Goal: Use online tool/utility: Utilize a website feature to perform a specific function

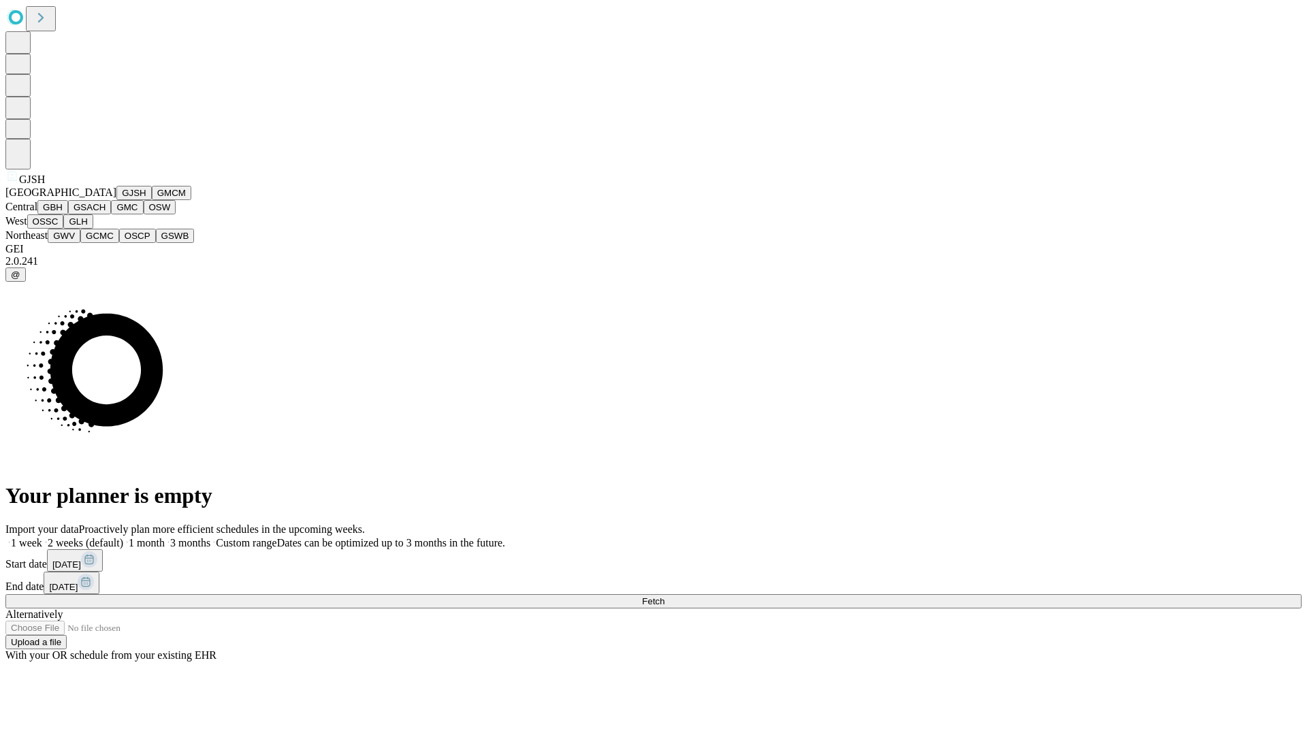
click at [116, 200] on button "GJSH" at bounding box center [133, 193] width 35 height 14
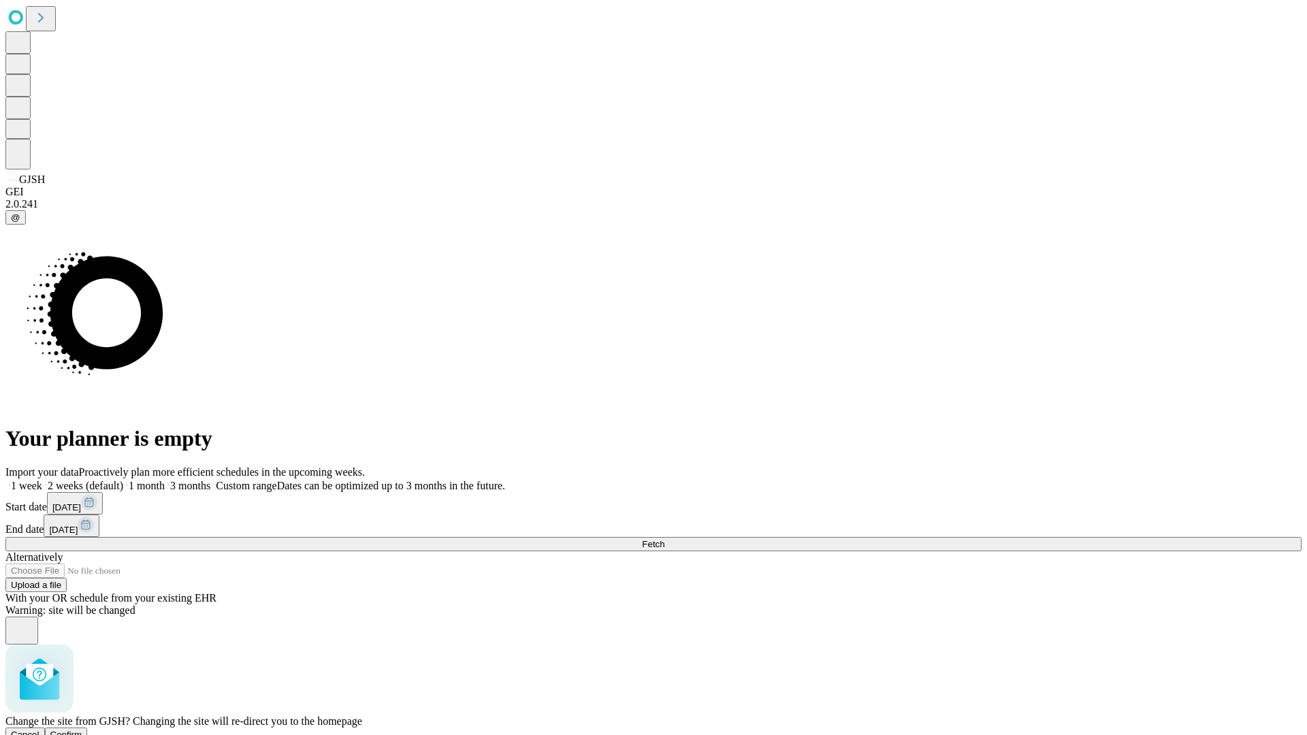
click at [82, 730] on span "Confirm" at bounding box center [66, 735] width 32 height 10
click at [165, 480] on label "1 month" at bounding box center [144, 486] width 42 height 12
click at [665, 539] on span "Fetch" at bounding box center [653, 544] width 22 height 10
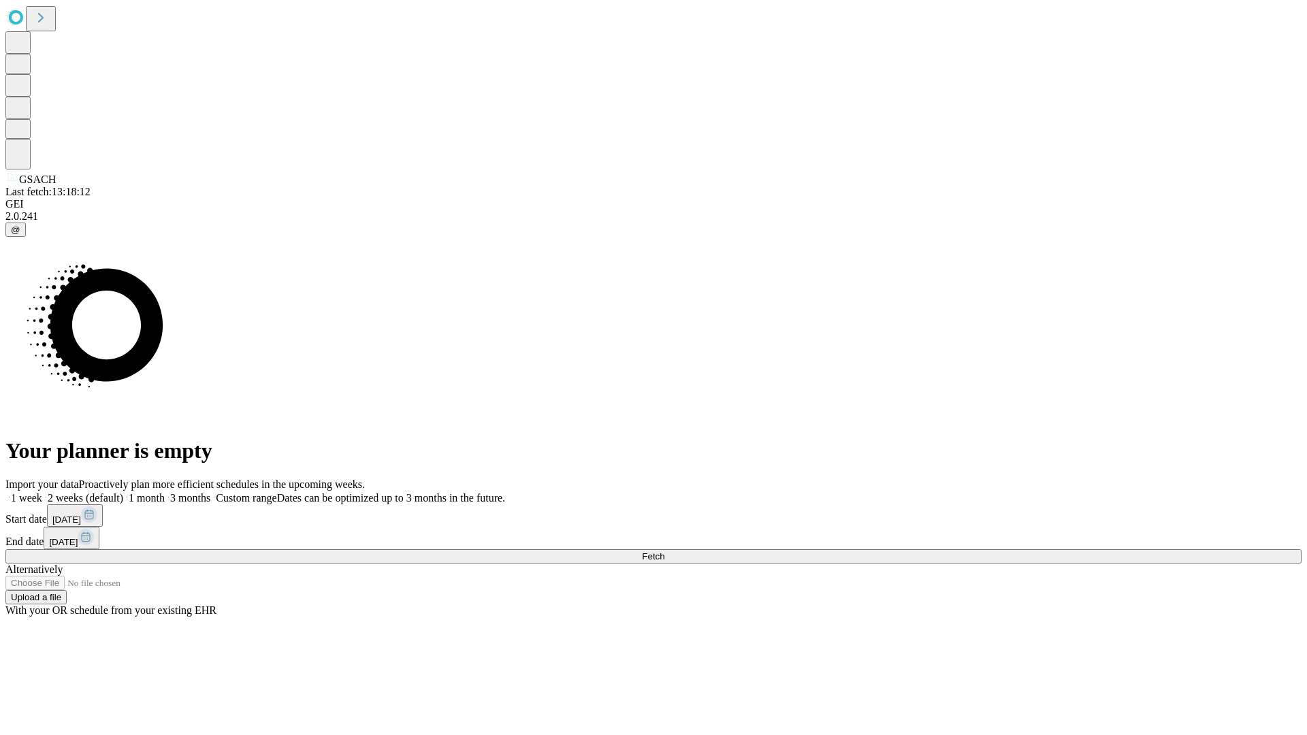
click at [165, 492] on label "1 month" at bounding box center [144, 498] width 42 height 12
click at [665, 552] on span "Fetch" at bounding box center [653, 557] width 22 height 10
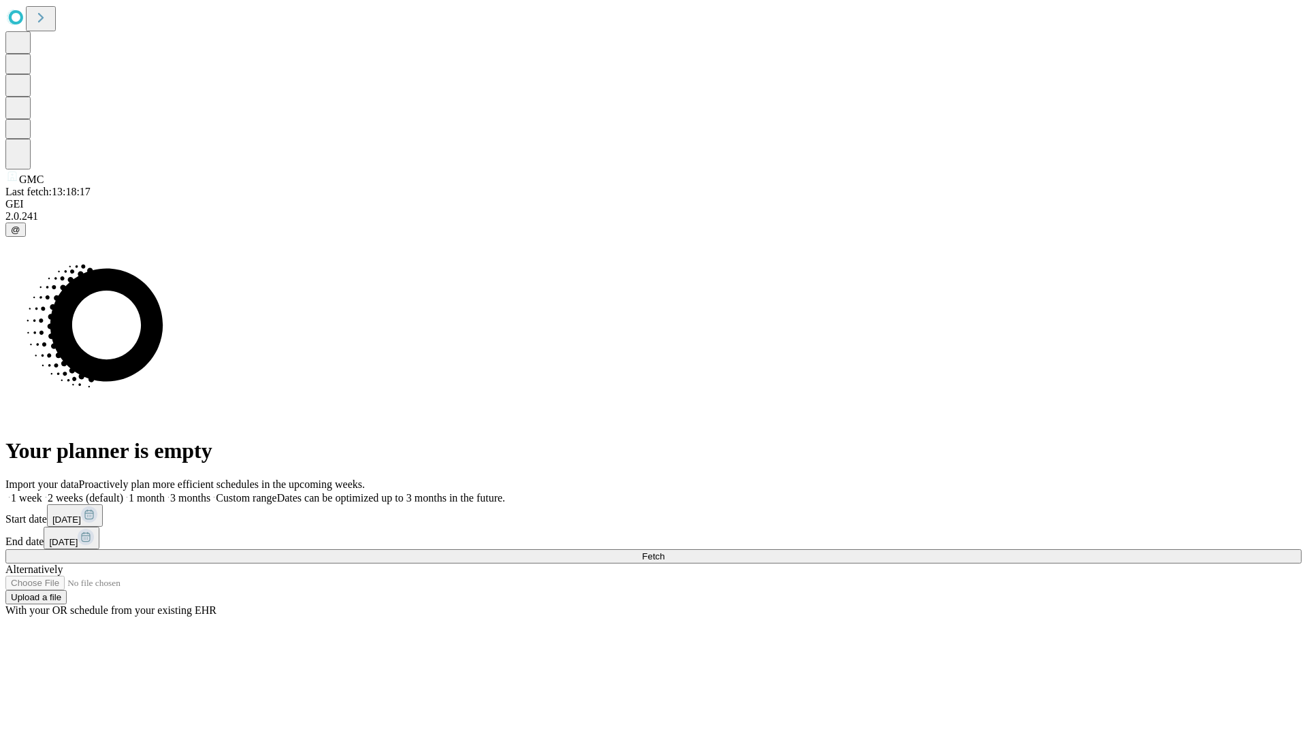
click at [665, 552] on span "Fetch" at bounding box center [653, 557] width 22 height 10
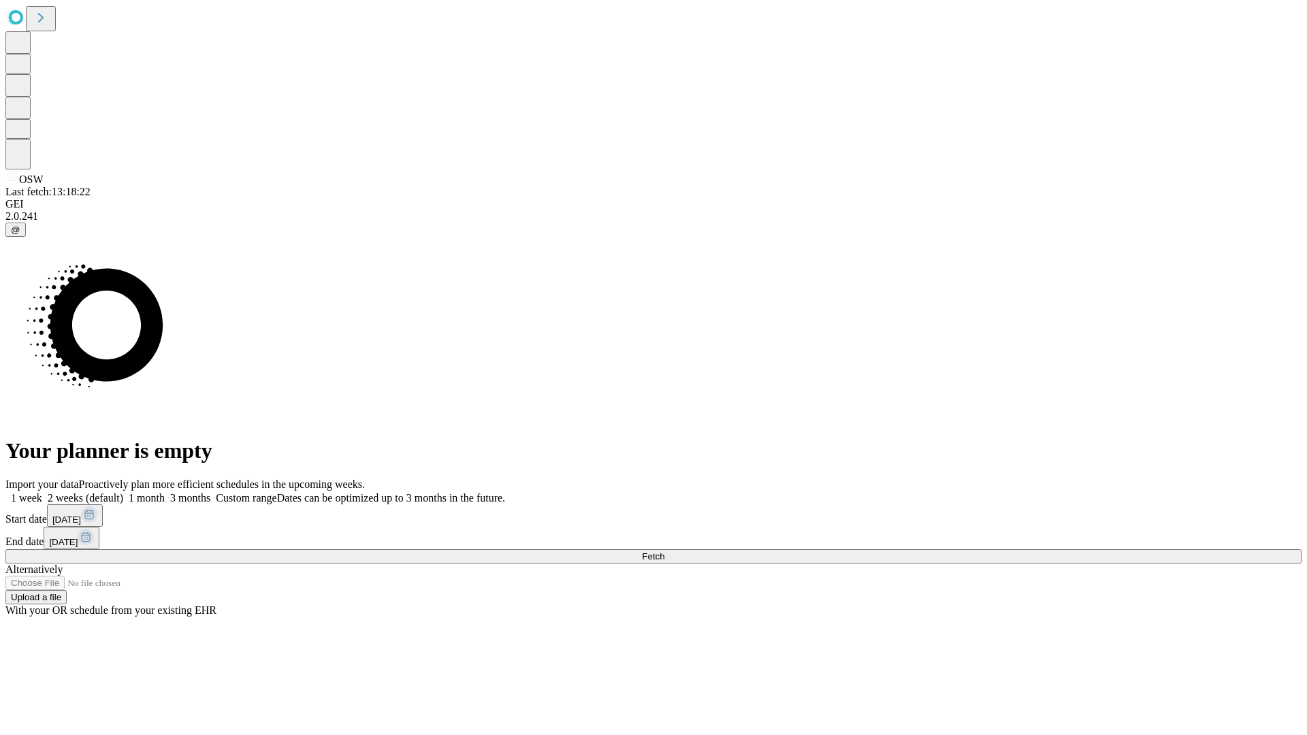
click at [165, 492] on label "1 month" at bounding box center [144, 498] width 42 height 12
click at [665, 552] on span "Fetch" at bounding box center [653, 557] width 22 height 10
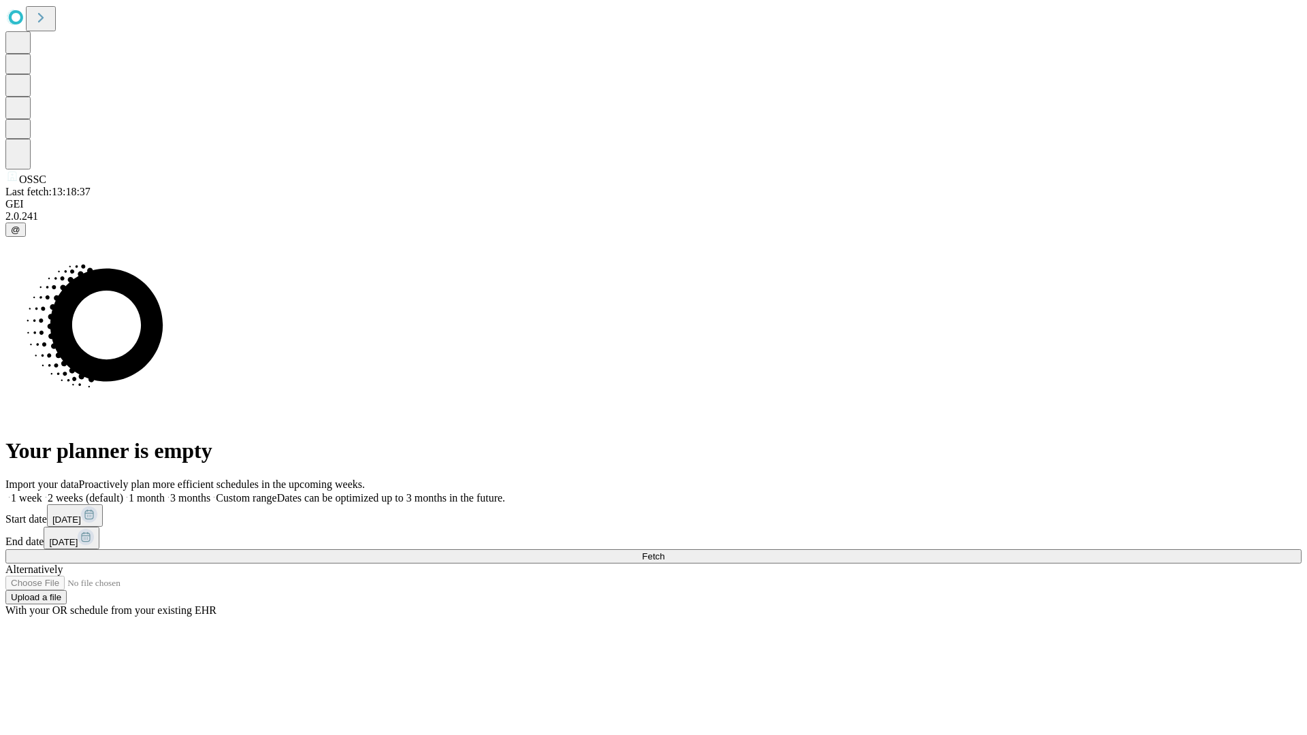
click at [165, 492] on label "1 month" at bounding box center [144, 498] width 42 height 12
click at [665, 552] on span "Fetch" at bounding box center [653, 557] width 22 height 10
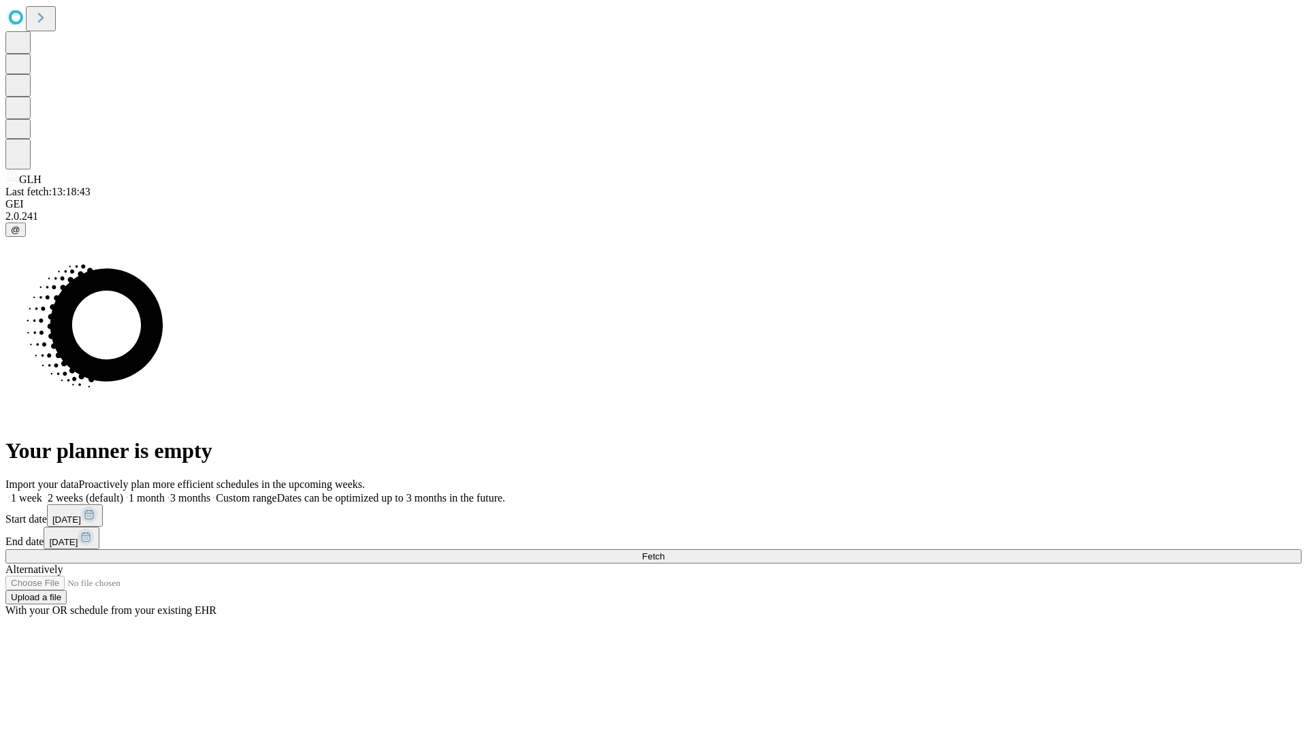
click at [665, 552] on span "Fetch" at bounding box center [653, 557] width 22 height 10
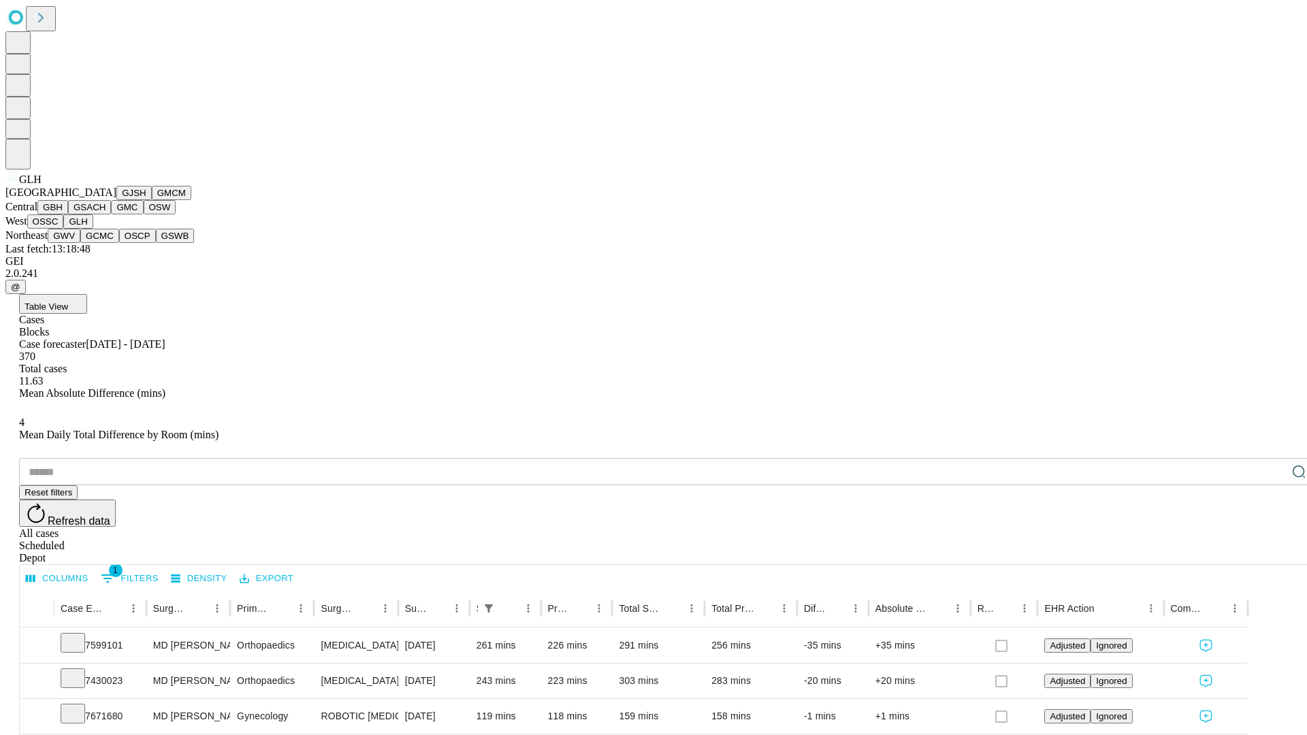
click at [80, 243] on button "GWV" at bounding box center [64, 236] width 33 height 14
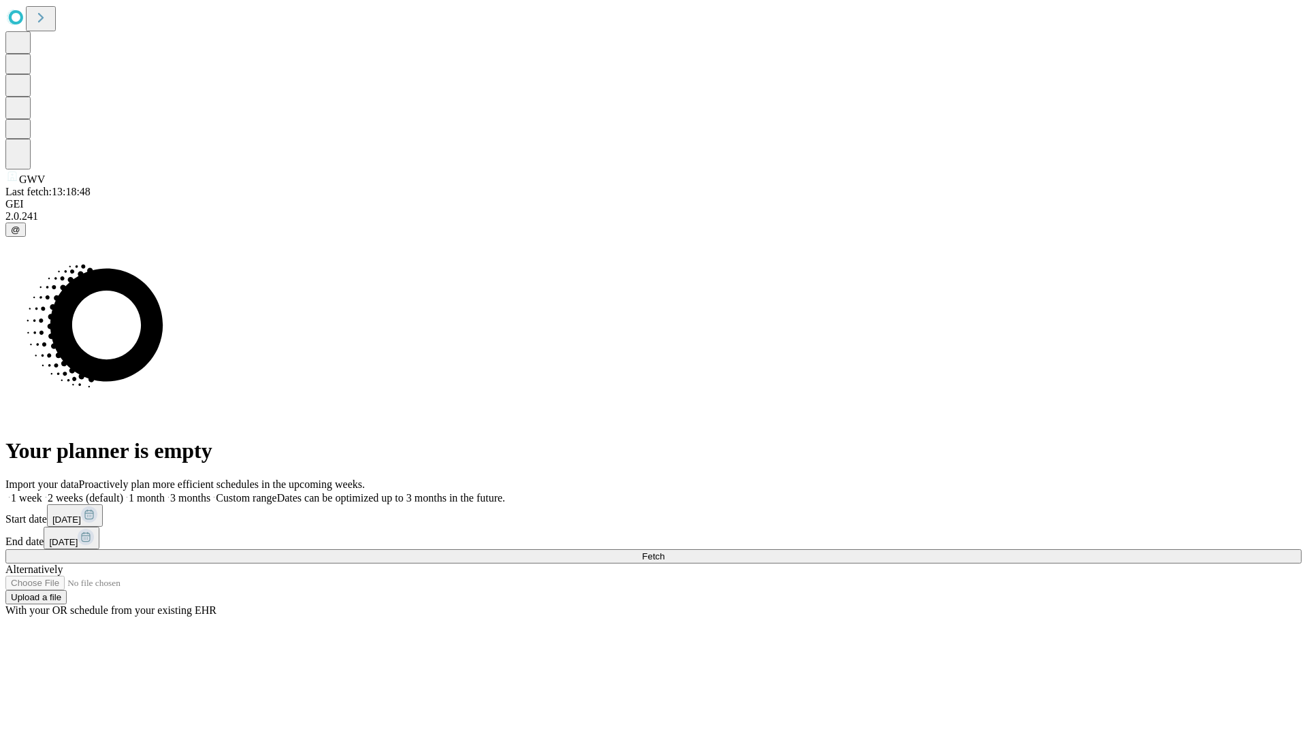
click at [165, 492] on label "1 month" at bounding box center [144, 498] width 42 height 12
click at [665, 552] on span "Fetch" at bounding box center [653, 557] width 22 height 10
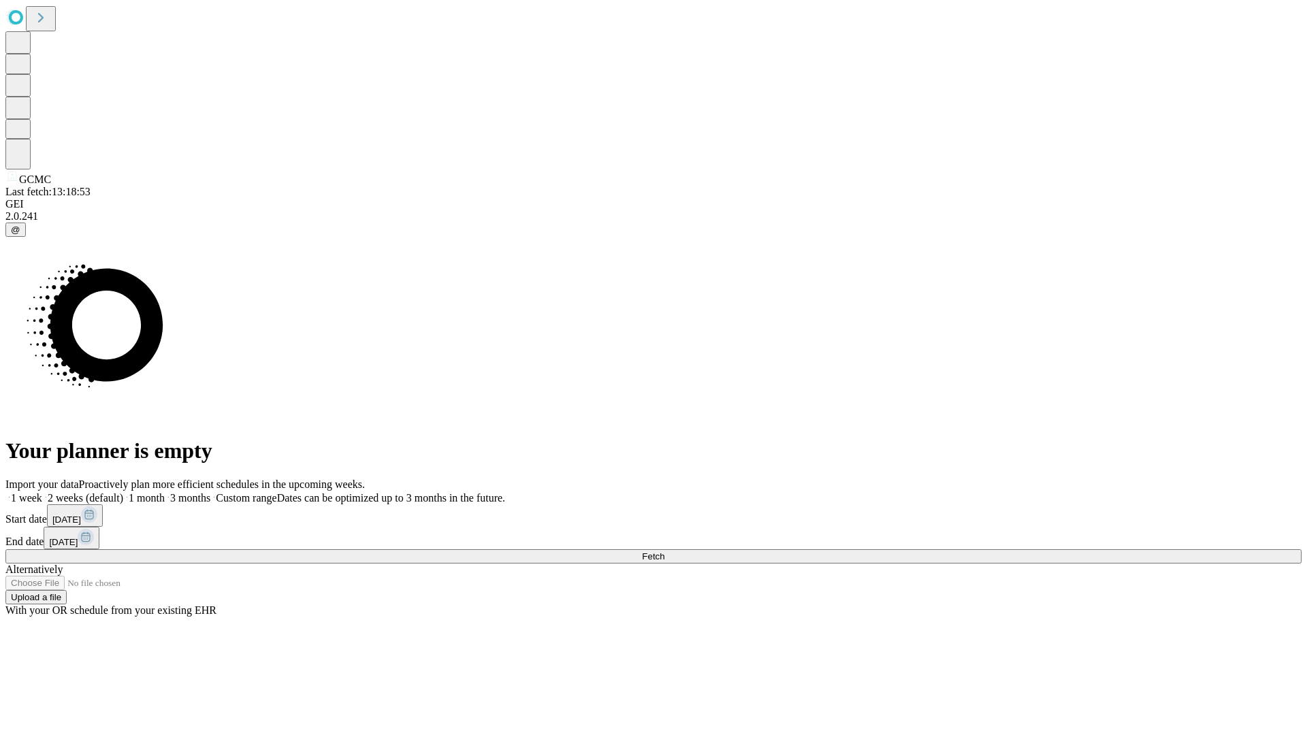
click at [165, 492] on label "1 month" at bounding box center [144, 498] width 42 height 12
click at [665, 552] on span "Fetch" at bounding box center [653, 557] width 22 height 10
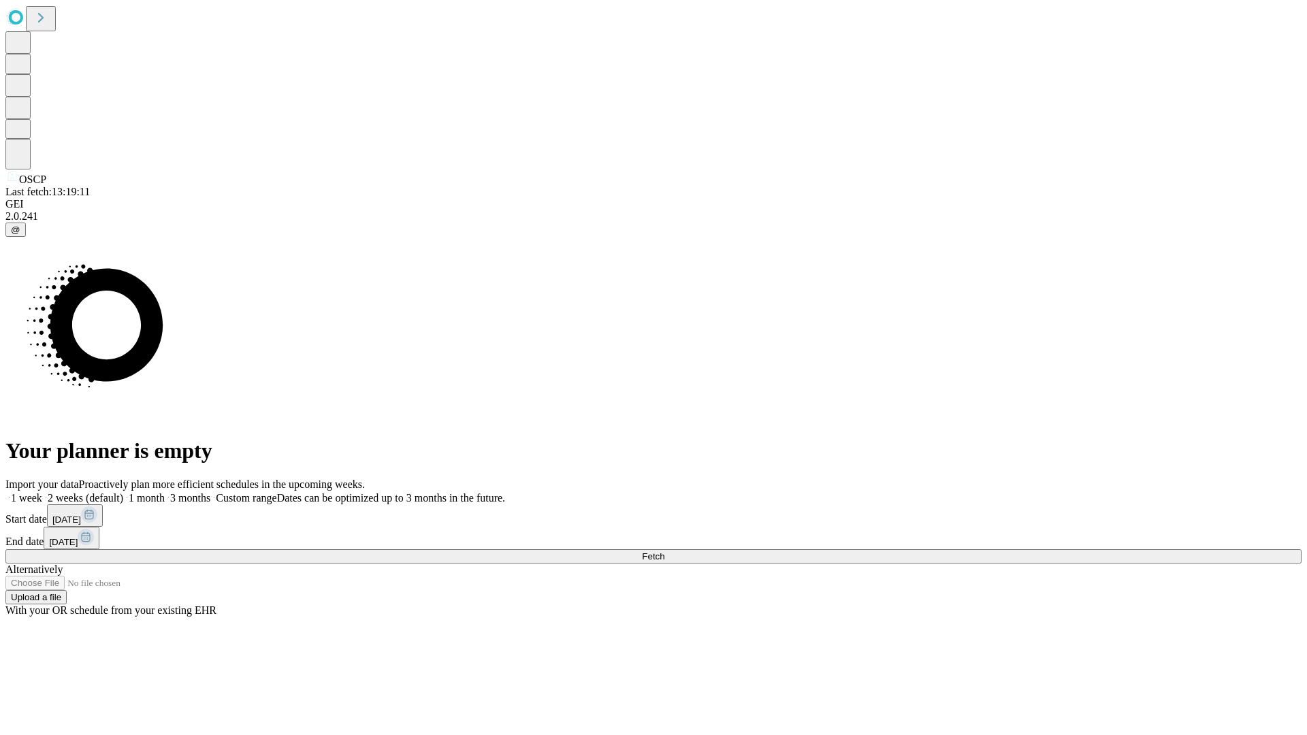
click at [165, 492] on label "1 month" at bounding box center [144, 498] width 42 height 12
click at [665, 552] on span "Fetch" at bounding box center [653, 557] width 22 height 10
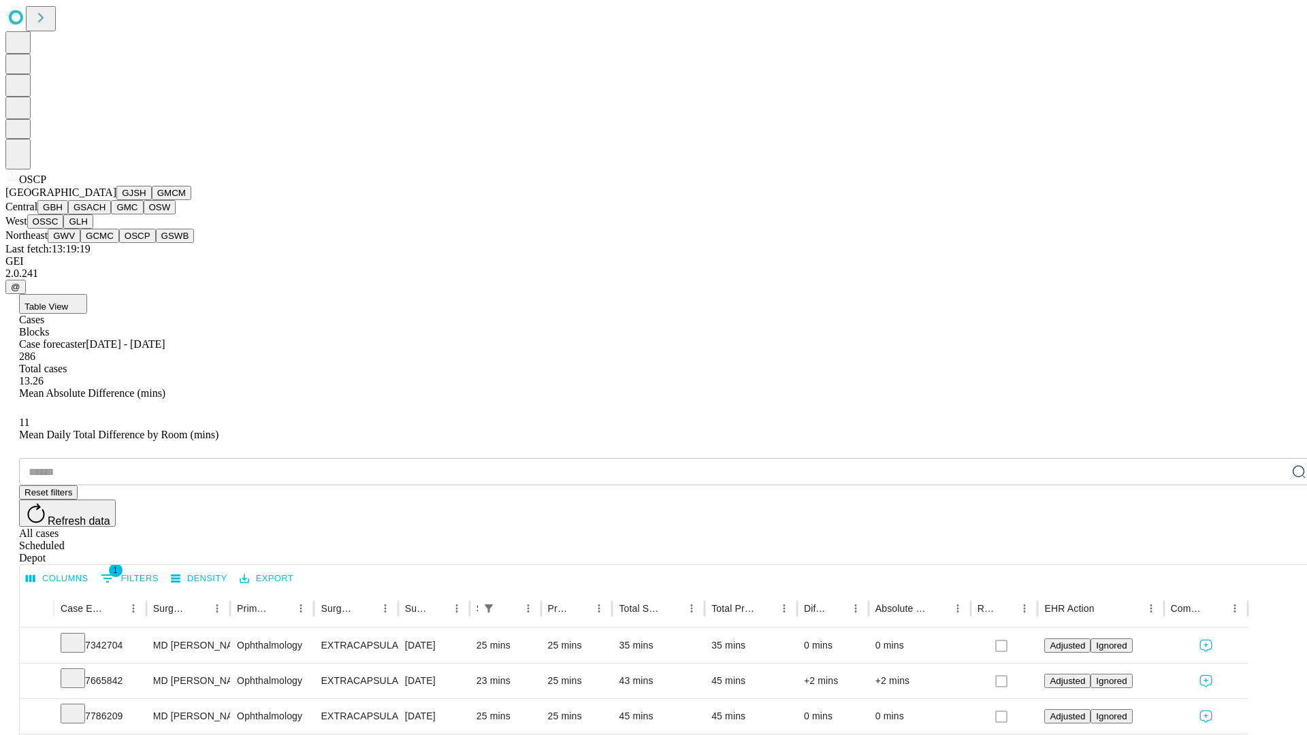
click at [156, 243] on button "GSWB" at bounding box center [175, 236] width 39 height 14
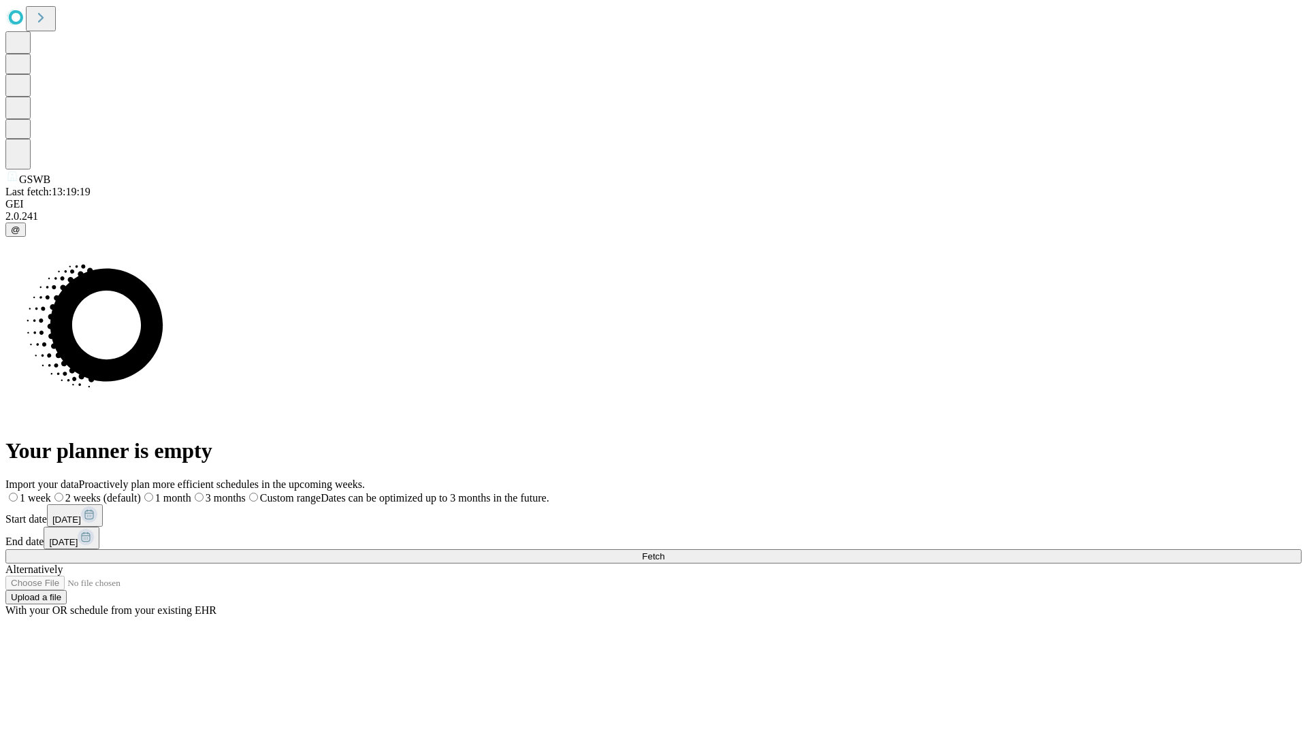
click at [191, 492] on label "1 month" at bounding box center [166, 498] width 50 height 12
click at [665, 552] on span "Fetch" at bounding box center [653, 557] width 22 height 10
